Goal: Task Accomplishment & Management: Manage account settings

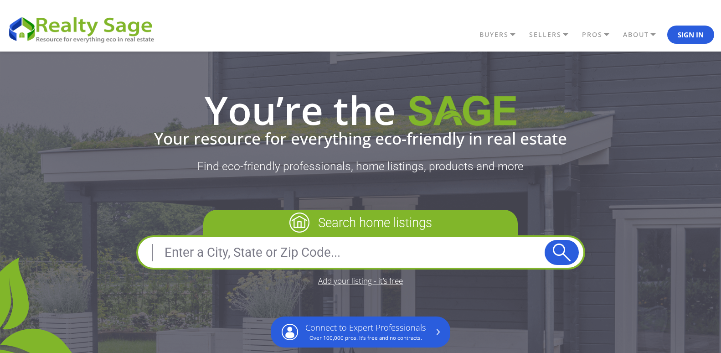
click at [692, 31] on button "Sign In" at bounding box center [690, 35] width 47 height 18
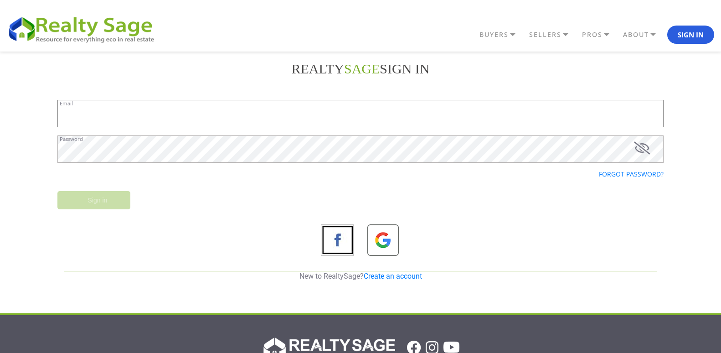
click at [195, 118] on input "Email" at bounding box center [360, 113] width 606 height 27
type input "[EMAIL_ADDRESS][DOMAIN_NAME]"
click at [65, 204] on input "Sign in" at bounding box center [93, 200] width 73 height 18
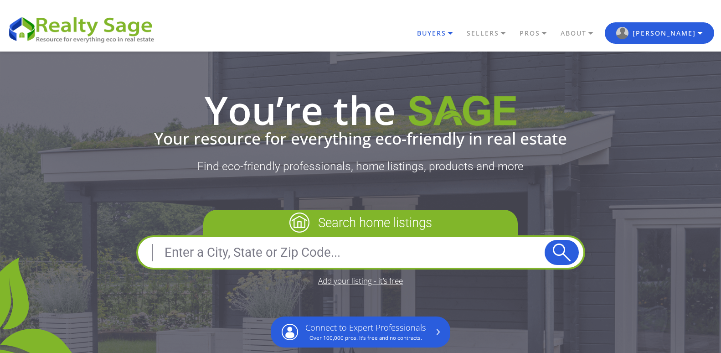
click at [465, 34] on link "BUYERS" at bounding box center [440, 33] width 50 height 15
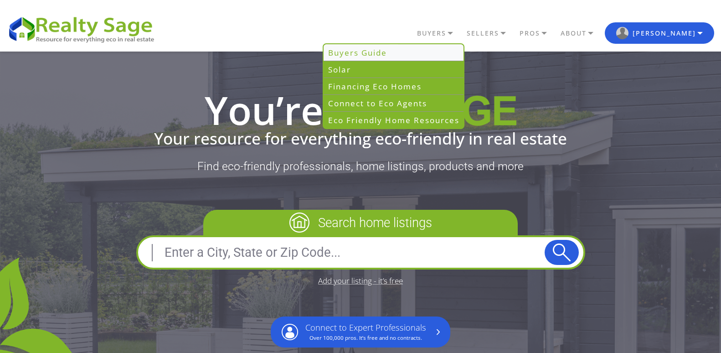
click at [419, 50] on link "Buyers Guide" at bounding box center [394, 52] width 140 height 17
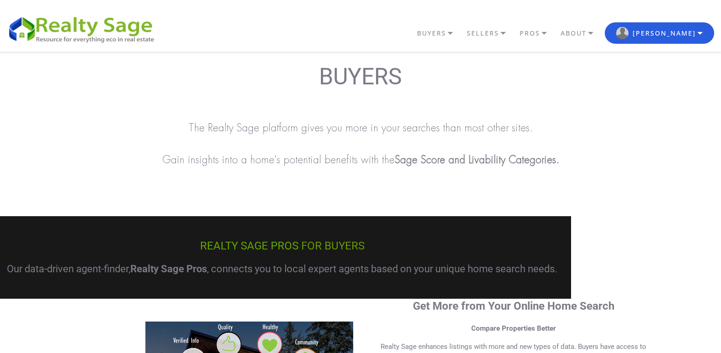
click at [655, 184] on p at bounding box center [360, 185] width 721 height 9
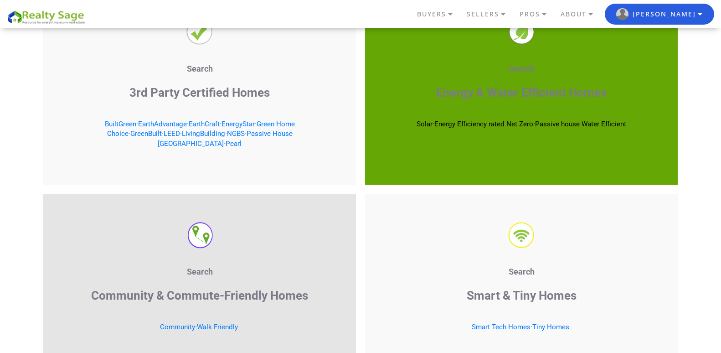
scroll to position [1404, 0]
click at [562, 121] on span "Passive house" at bounding box center [557, 123] width 45 height 8
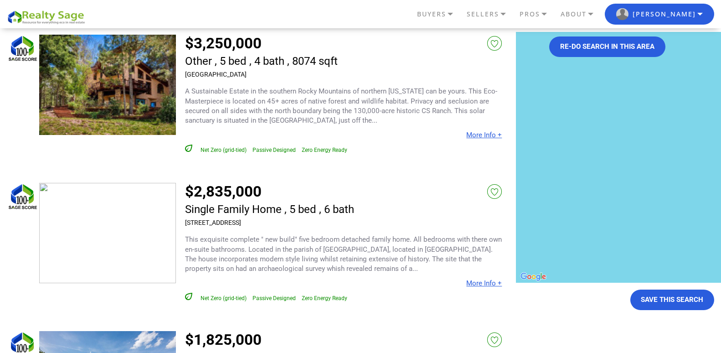
scroll to position [128, 0]
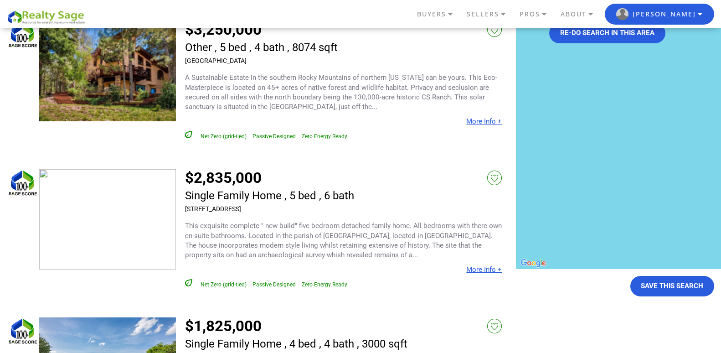
click at [481, 271] on link "More Info +" at bounding box center [484, 269] width 36 height 8
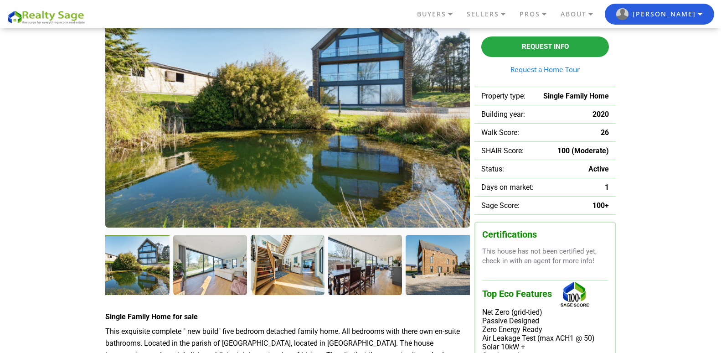
scroll to position [73, 0]
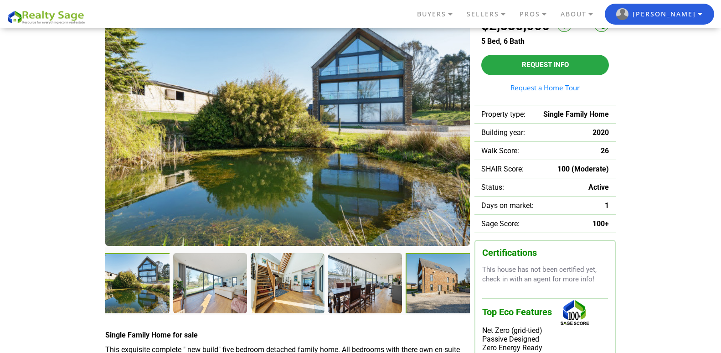
click at [441, 288] on div at bounding box center [444, 284] width 76 height 62
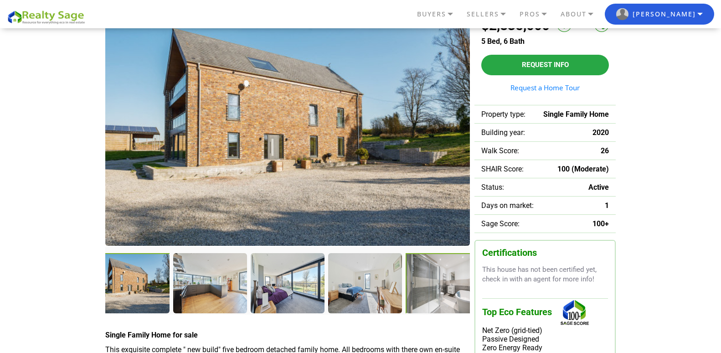
click at [441, 288] on div at bounding box center [443, 283] width 75 height 61
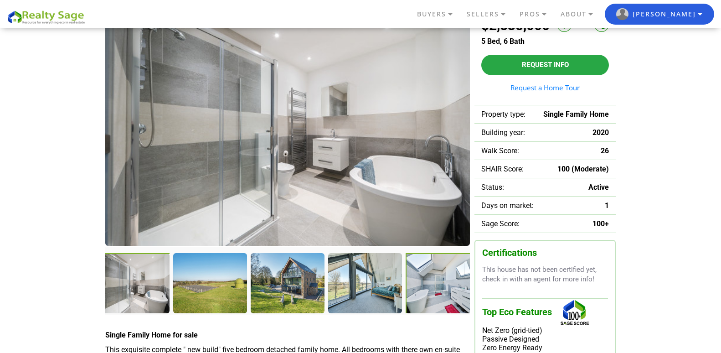
click at [441, 288] on div at bounding box center [443, 283] width 75 height 61
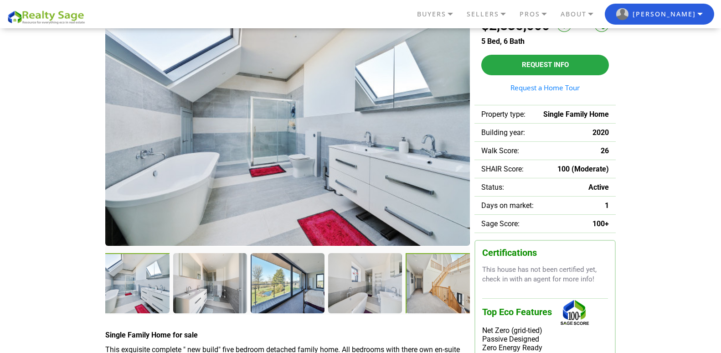
click at [441, 288] on div at bounding box center [443, 283] width 75 height 61
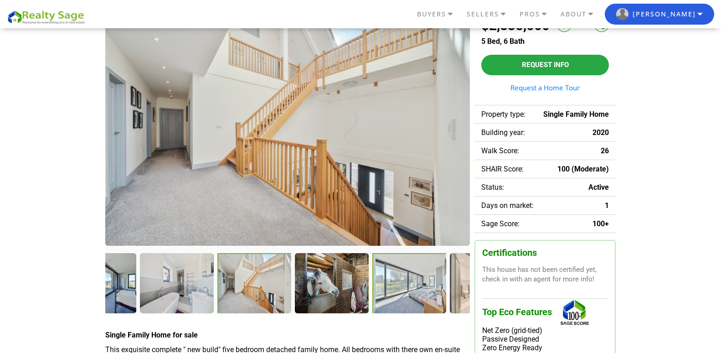
click at [441, 288] on div at bounding box center [409, 283] width 75 height 61
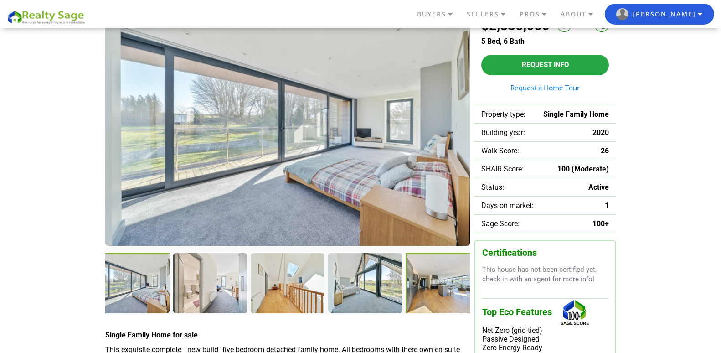
click at [441, 288] on div at bounding box center [443, 283] width 75 height 61
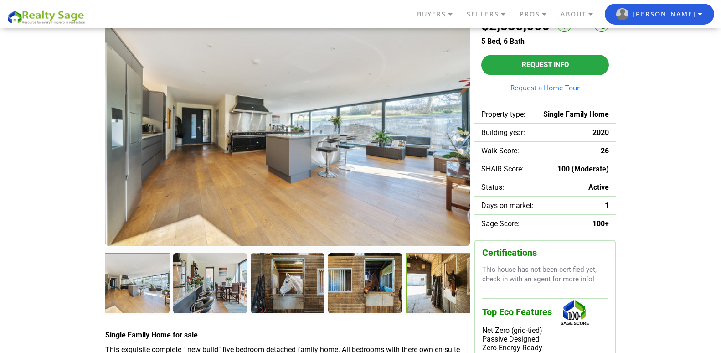
click at [441, 288] on div at bounding box center [443, 283] width 75 height 61
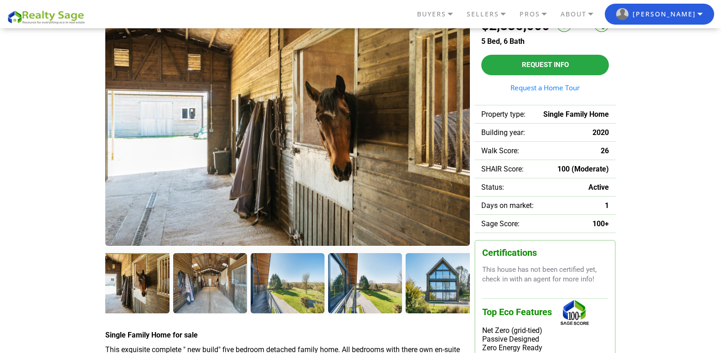
click at [441, 288] on div at bounding box center [442, 282] width 73 height 59
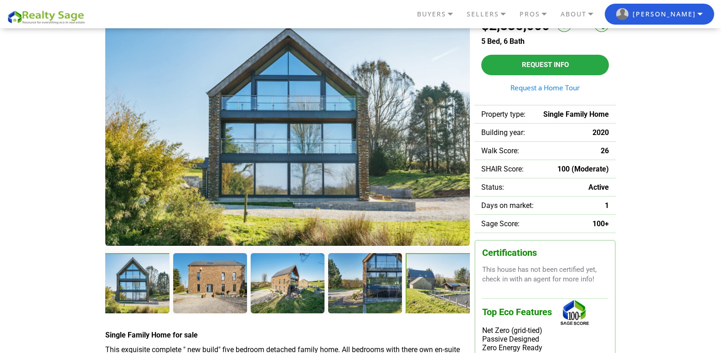
click at [441, 288] on div at bounding box center [443, 283] width 75 height 61
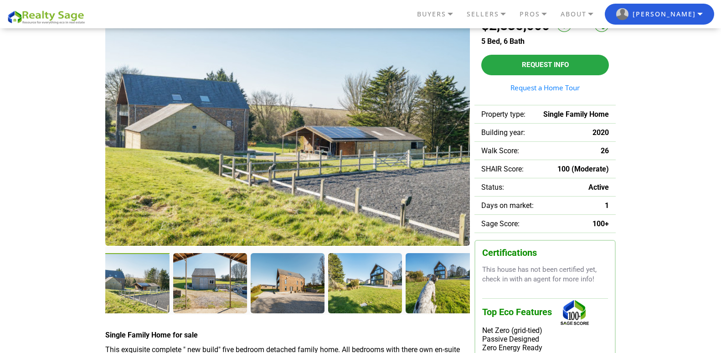
click at [441, 288] on div at bounding box center [442, 282] width 73 height 59
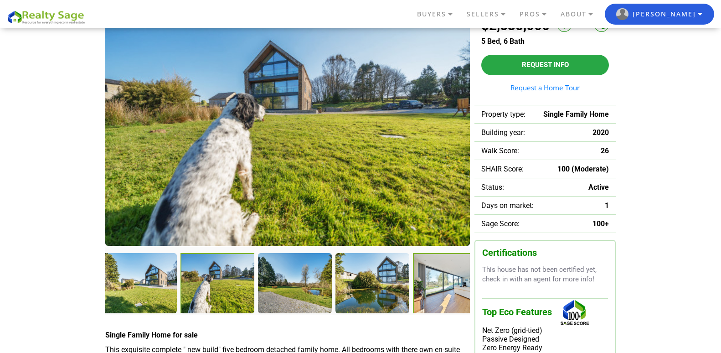
click at [441, 288] on div at bounding box center [450, 283] width 75 height 61
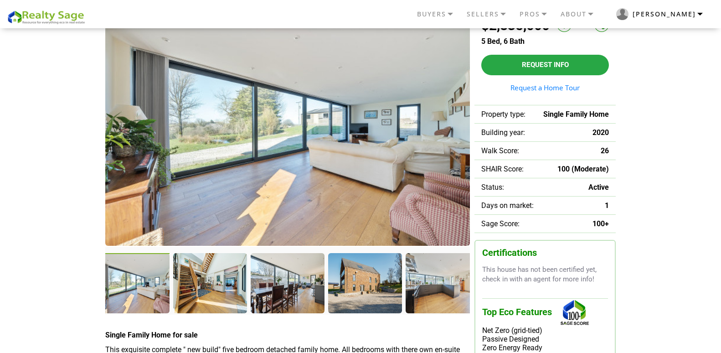
click at [699, 14] on button "[PERSON_NAME]" at bounding box center [659, 14] width 109 height 21
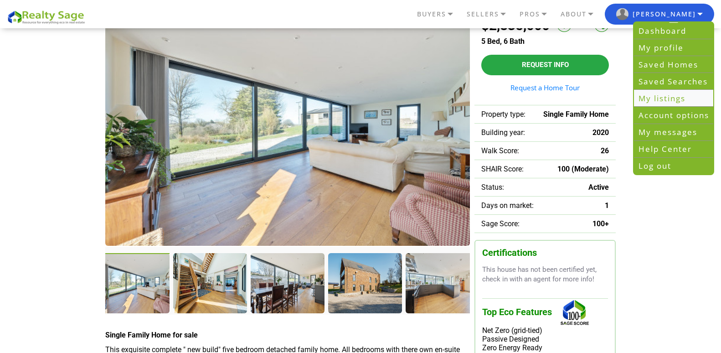
click at [665, 98] on link "My listings" at bounding box center [673, 98] width 79 height 17
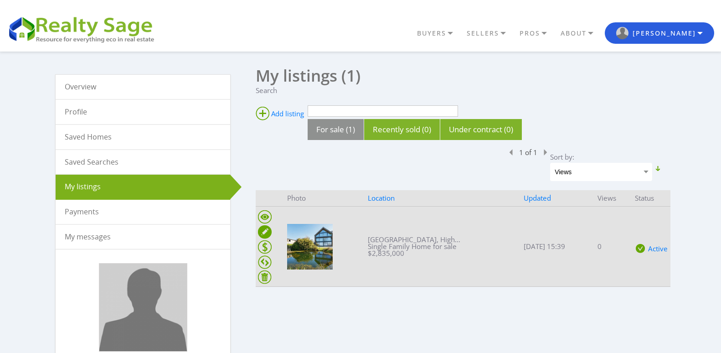
click at [264, 232] on ins at bounding box center [265, 232] width 14 height 14
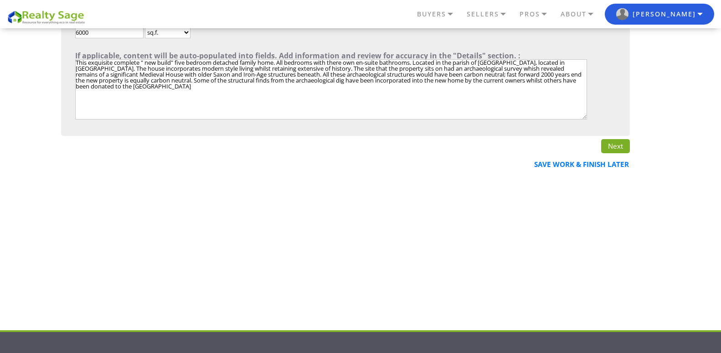
scroll to position [395, 0]
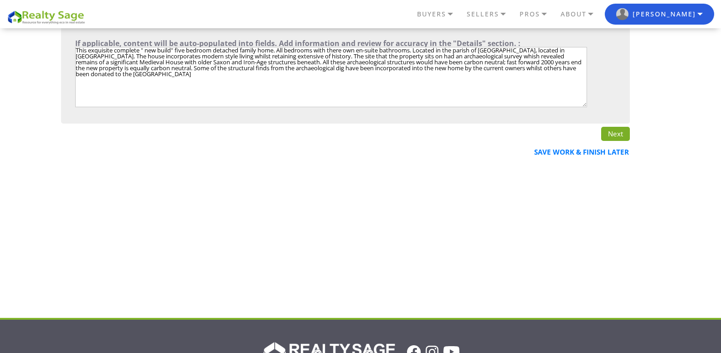
click at [331, 50] on textarea"] "This exquisite complete " new build" five bedroom detached family home. All bed…" at bounding box center [331, 77] width 512 height 60
type textarea"] "This exquisite complete " new build" five bedroom detached family home. All bed…"
click at [612, 134] on link "Next" at bounding box center [615, 134] width 29 height 14
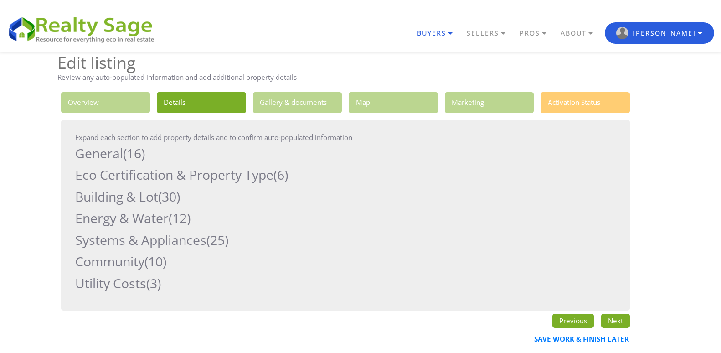
click at [465, 34] on link "BUYERS" at bounding box center [440, 33] width 50 height 15
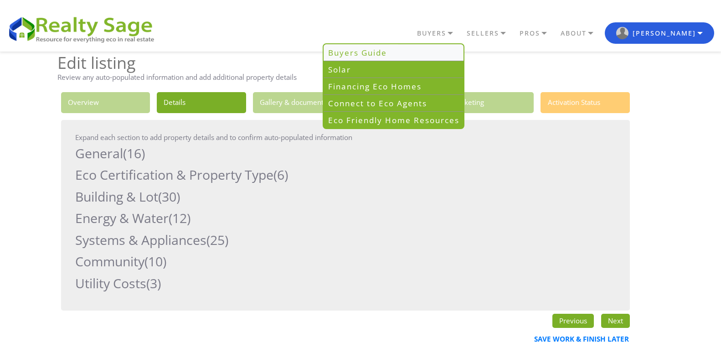
click at [420, 51] on link "Buyers Guide" at bounding box center [394, 52] width 140 height 17
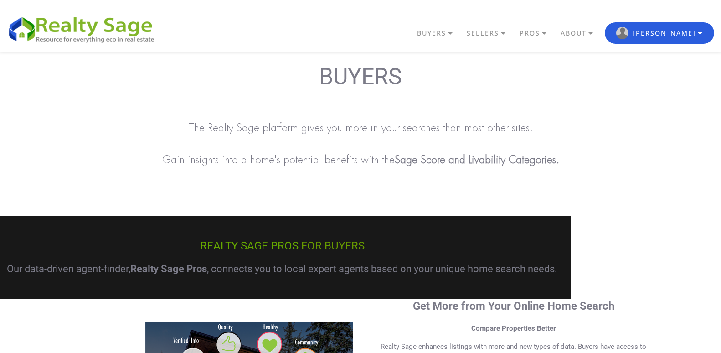
click at [671, 174] on div "BUYERS The Realty Sage platform gives you more in your searches than most other…" at bounding box center [360, 134] width 721 height 147
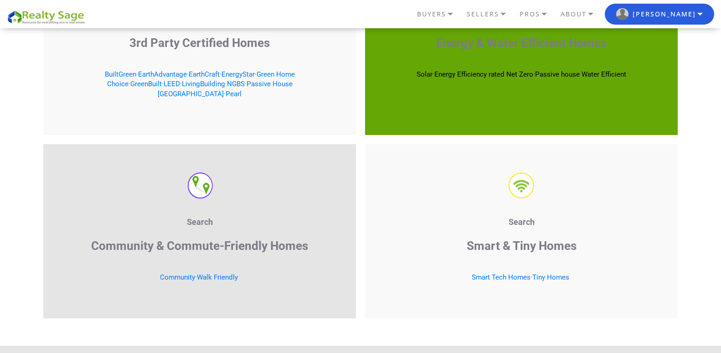
scroll to position [1459, 0]
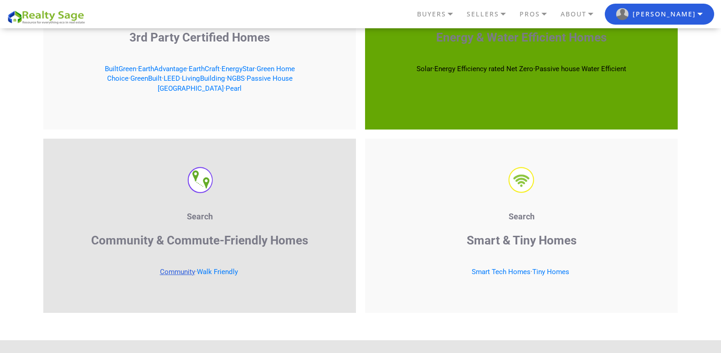
click at [181, 268] on link "Community" at bounding box center [177, 272] width 35 height 8
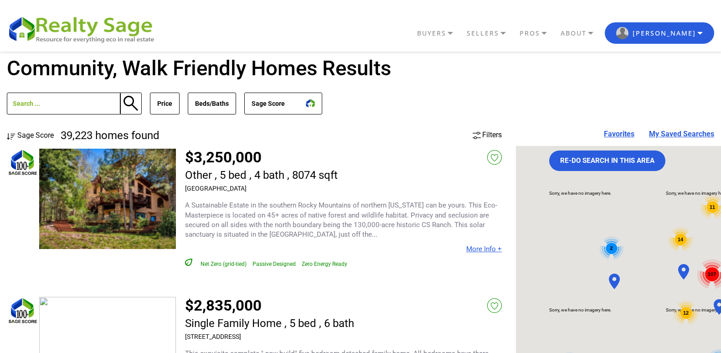
click at [484, 81] on div "39,223 homes found Price Min No Min $0 $50,000 $100,000 $200,000 $300,000 $400,…" at bounding box center [361, 104] width 708 height 54
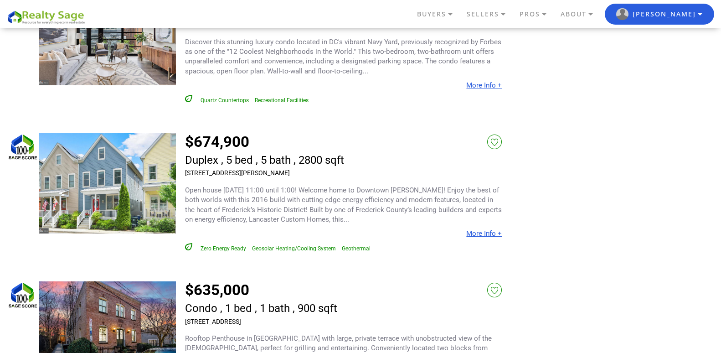
scroll to position [3866, 0]
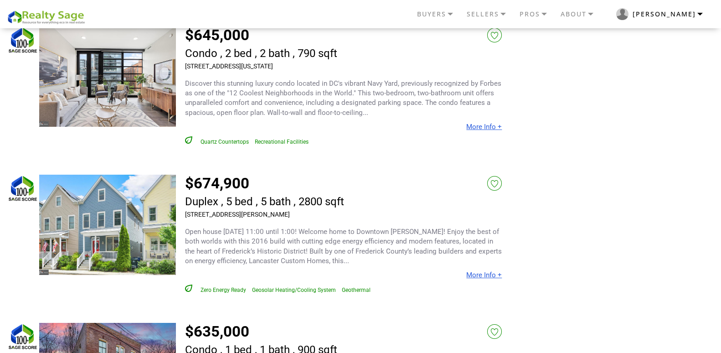
click at [701, 15] on button "[PERSON_NAME]" at bounding box center [659, 14] width 109 height 21
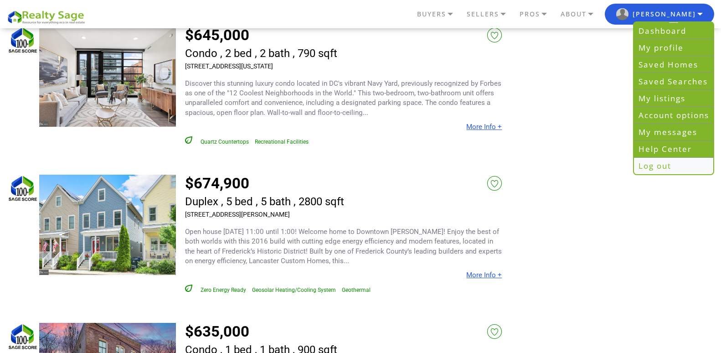
click at [656, 167] on link "Log out" at bounding box center [673, 166] width 79 height 16
